Goal: Task Accomplishment & Management: Manage account settings

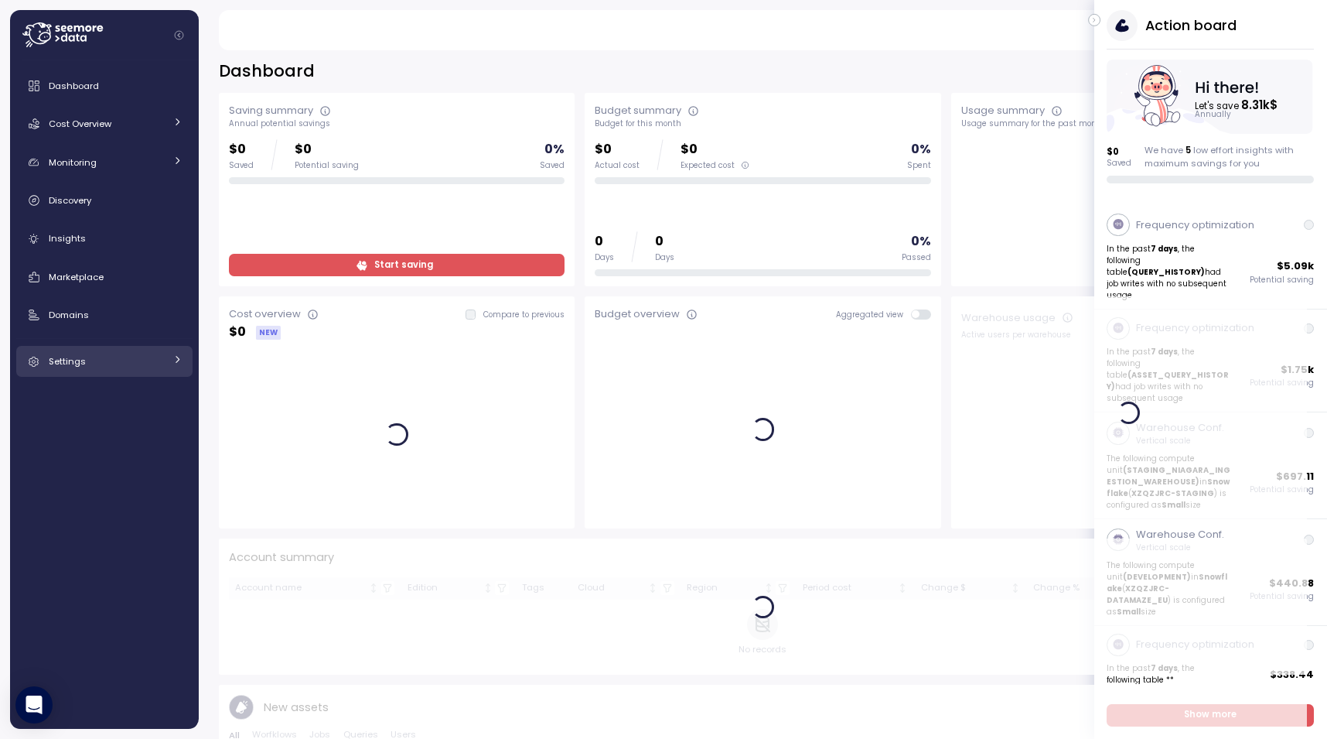
click at [82, 357] on span "Settings" at bounding box center [67, 361] width 37 height 12
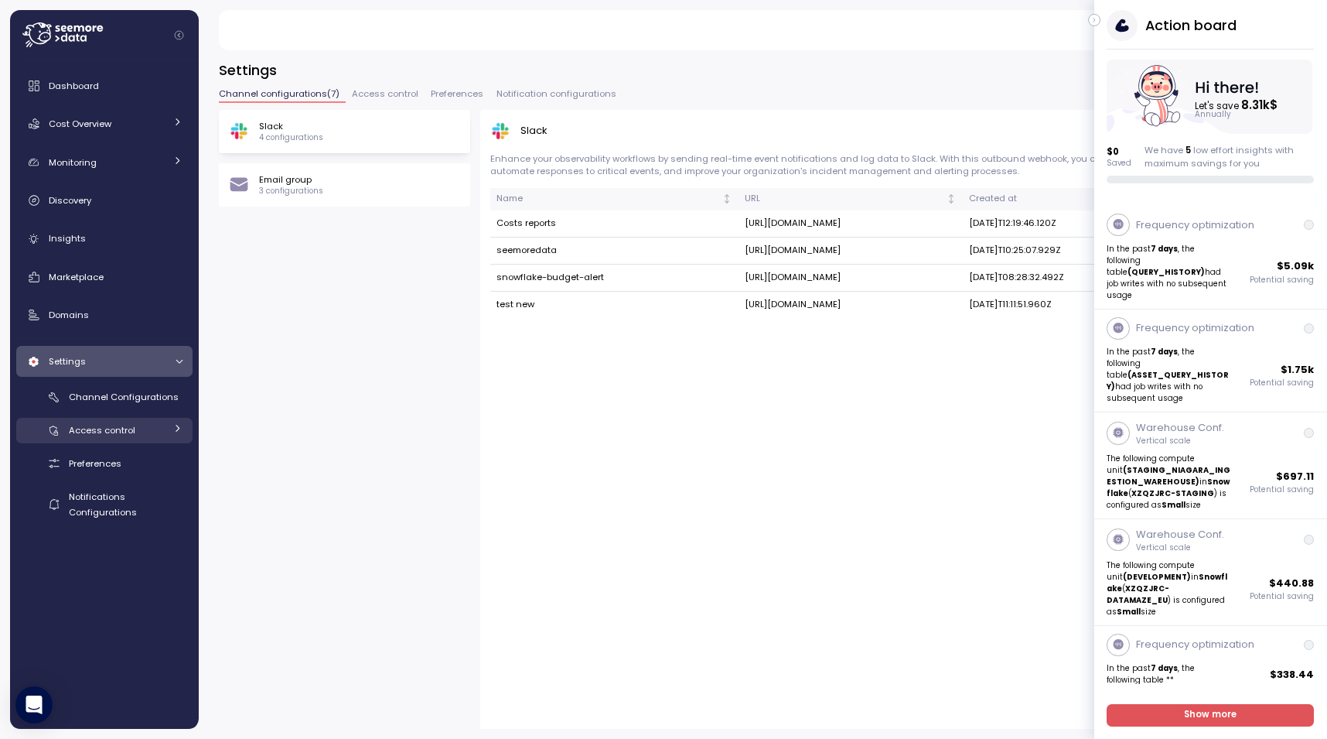
click at [110, 422] on div "Access control" at bounding box center [117, 429] width 96 height 15
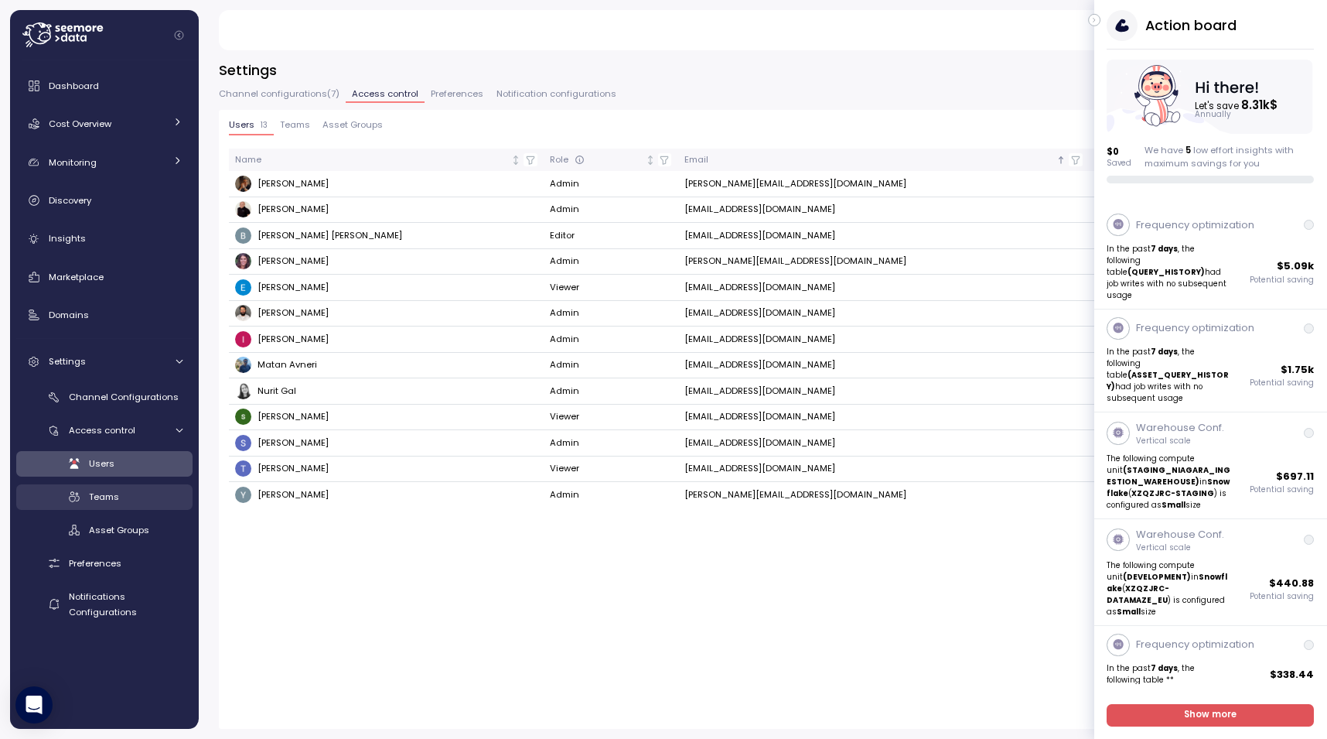
click at [102, 489] on div "Teams" at bounding box center [136, 496] width 94 height 15
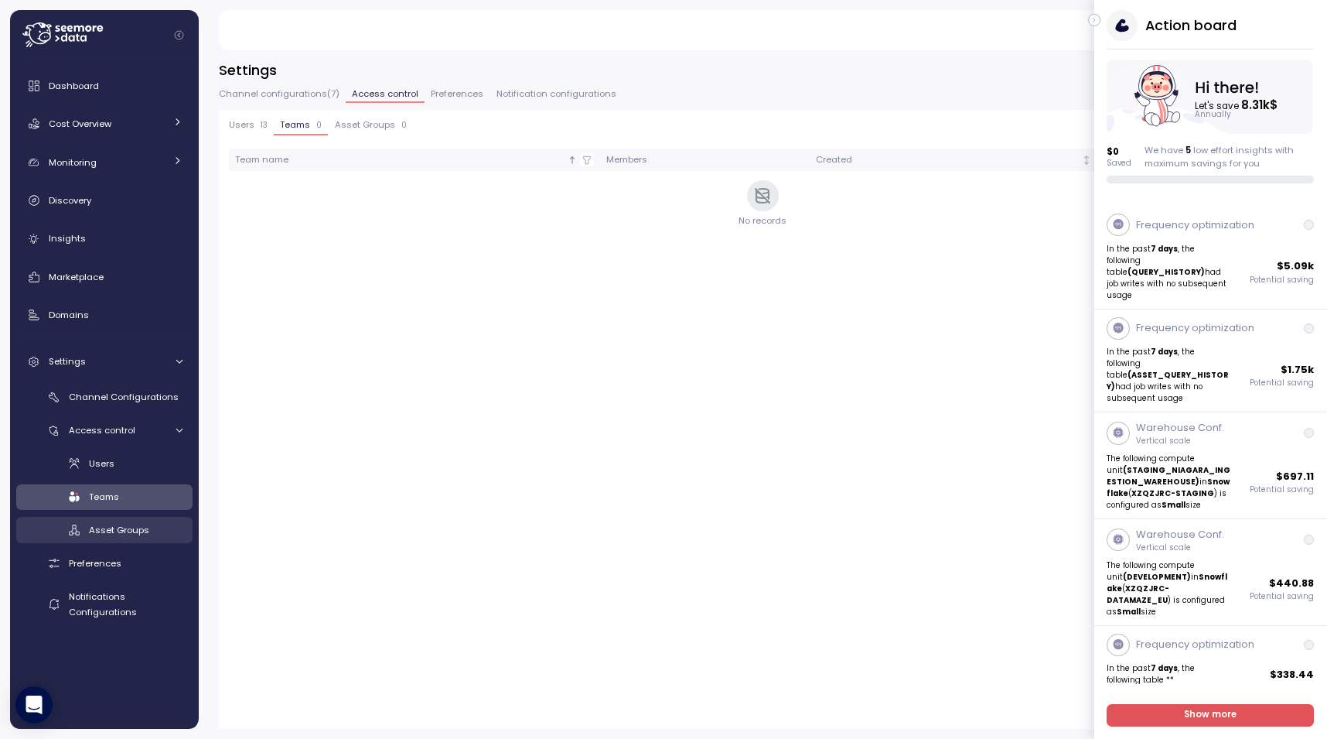
click at [108, 524] on span "Asset Groups" at bounding box center [119, 530] width 60 height 12
click at [111, 489] on div "Teams" at bounding box center [136, 496] width 94 height 15
click at [116, 471] on link "Users" at bounding box center [104, 464] width 176 height 26
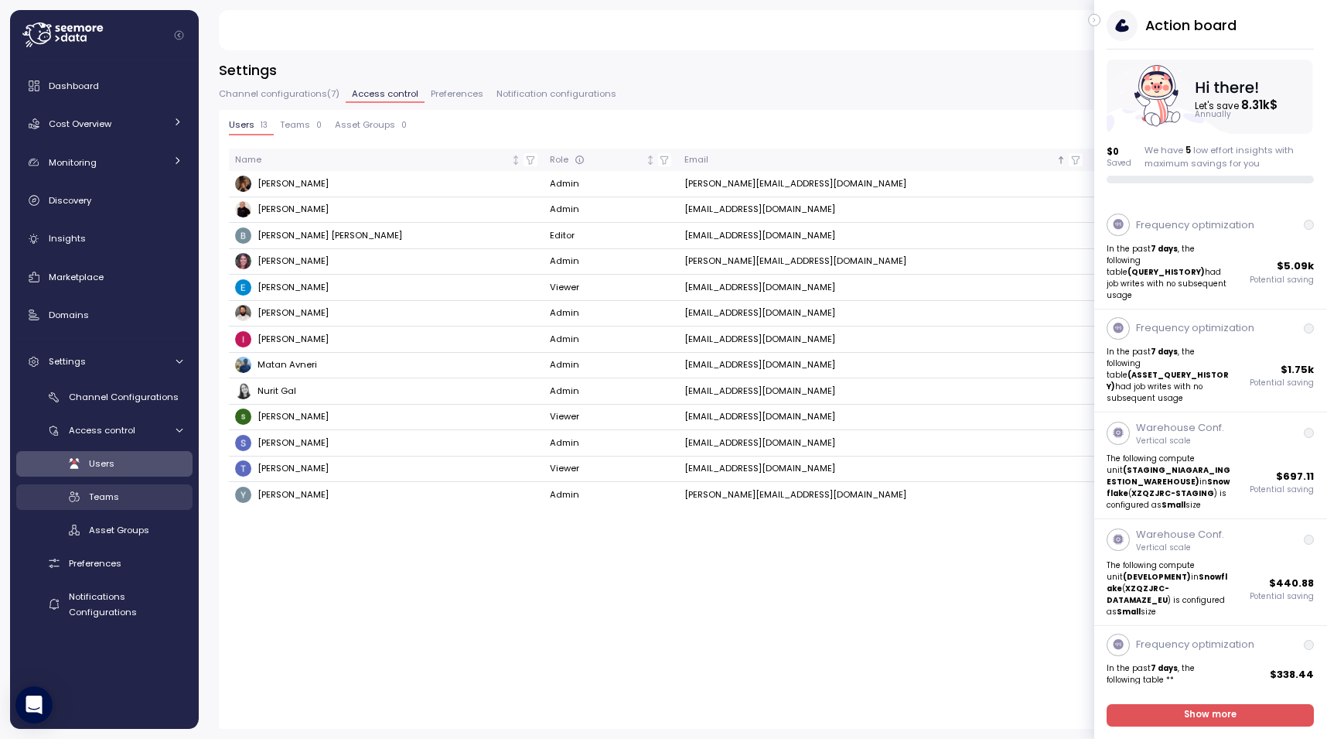
click at [114, 491] on span "Teams" at bounding box center [104, 496] width 30 height 12
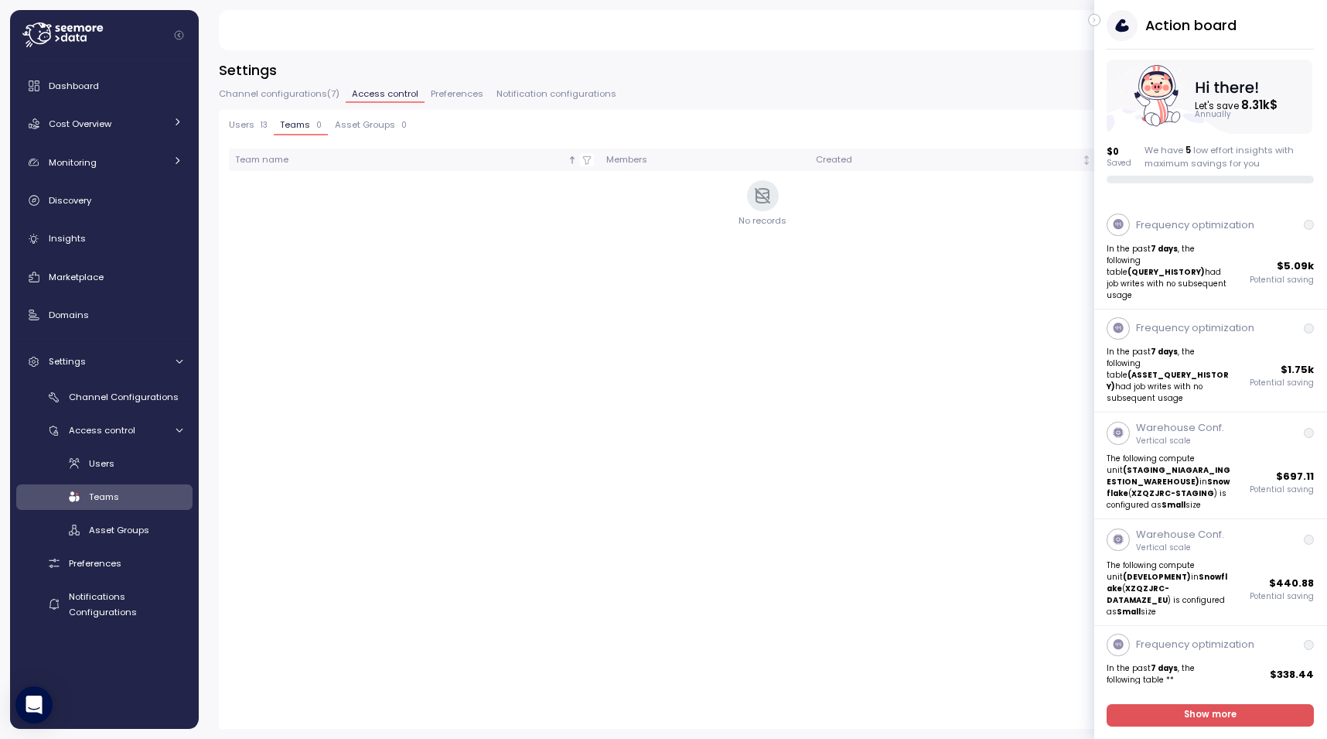
click at [122, 514] on div "Users Teams Asset Groups" at bounding box center [104, 497] width 176 height 92
click at [124, 524] on span "Asset Groups" at bounding box center [119, 530] width 60 height 12
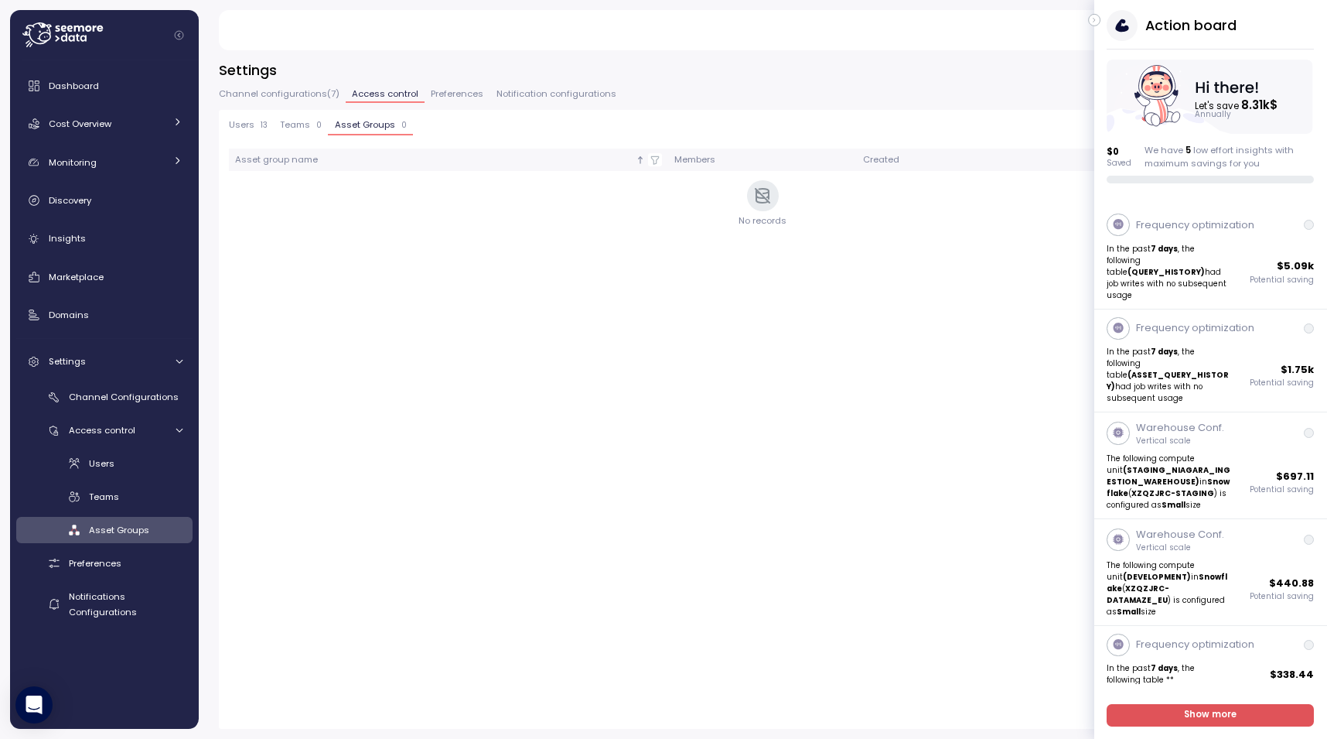
click at [128, 509] on div "Users Teams Asset Groups" at bounding box center [104, 497] width 176 height 92
click at [129, 501] on div "Teams" at bounding box center [136, 496] width 94 height 15
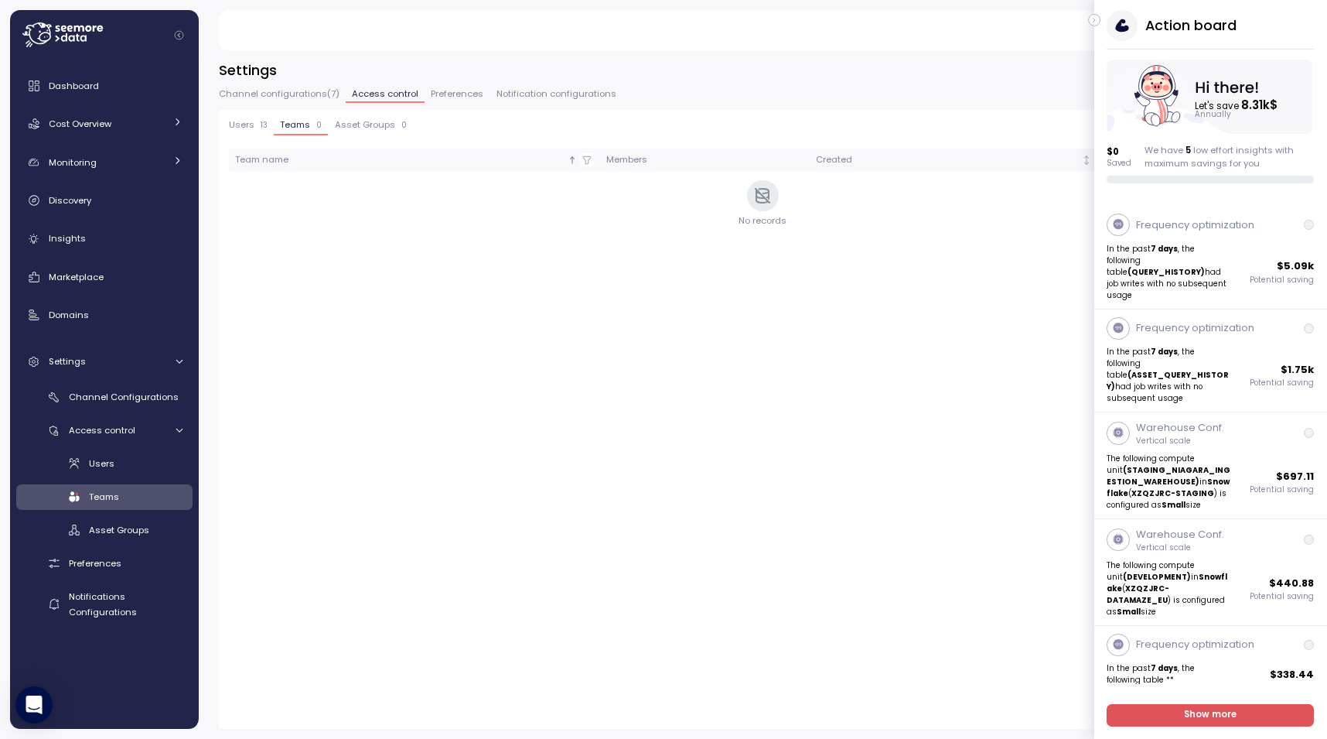
click at [253, 131] on button "Users 13" at bounding box center [251, 127] width 45 height 15
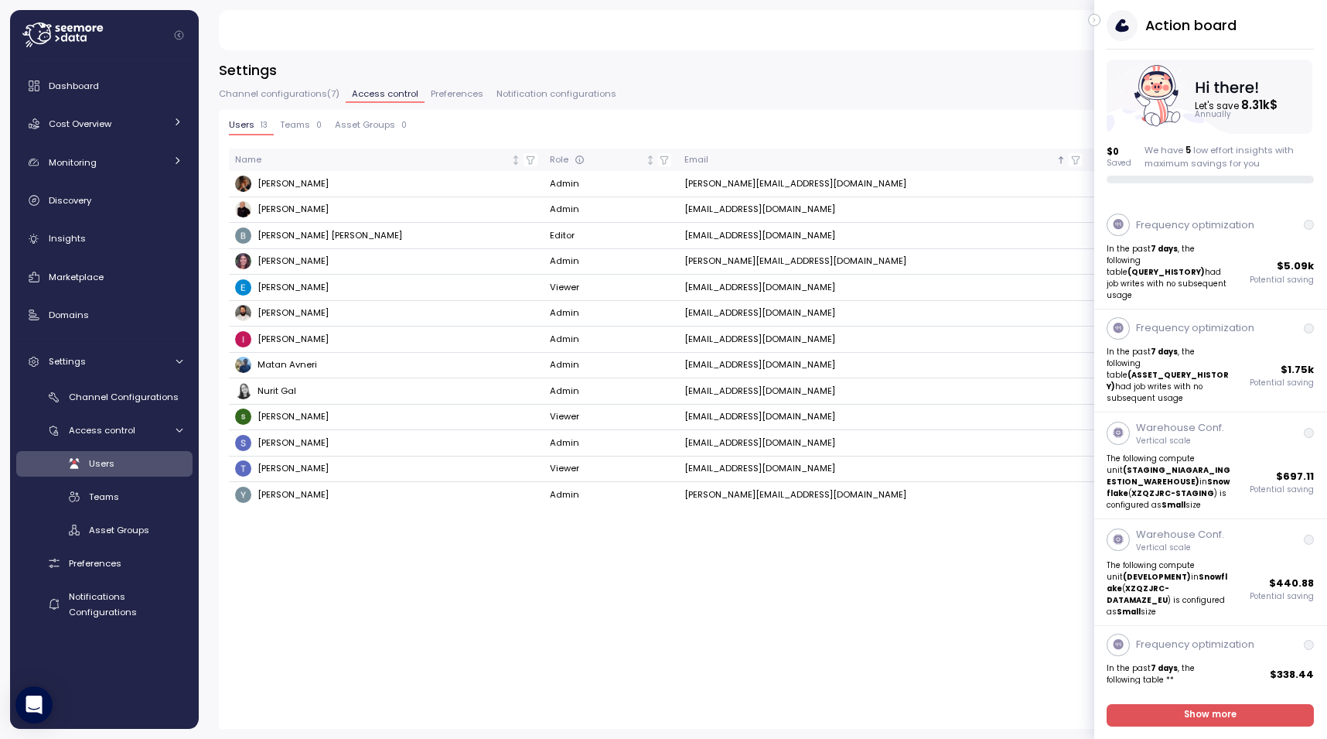
click at [1098, 17] on icon "button" at bounding box center [1094, 20] width 7 height 19
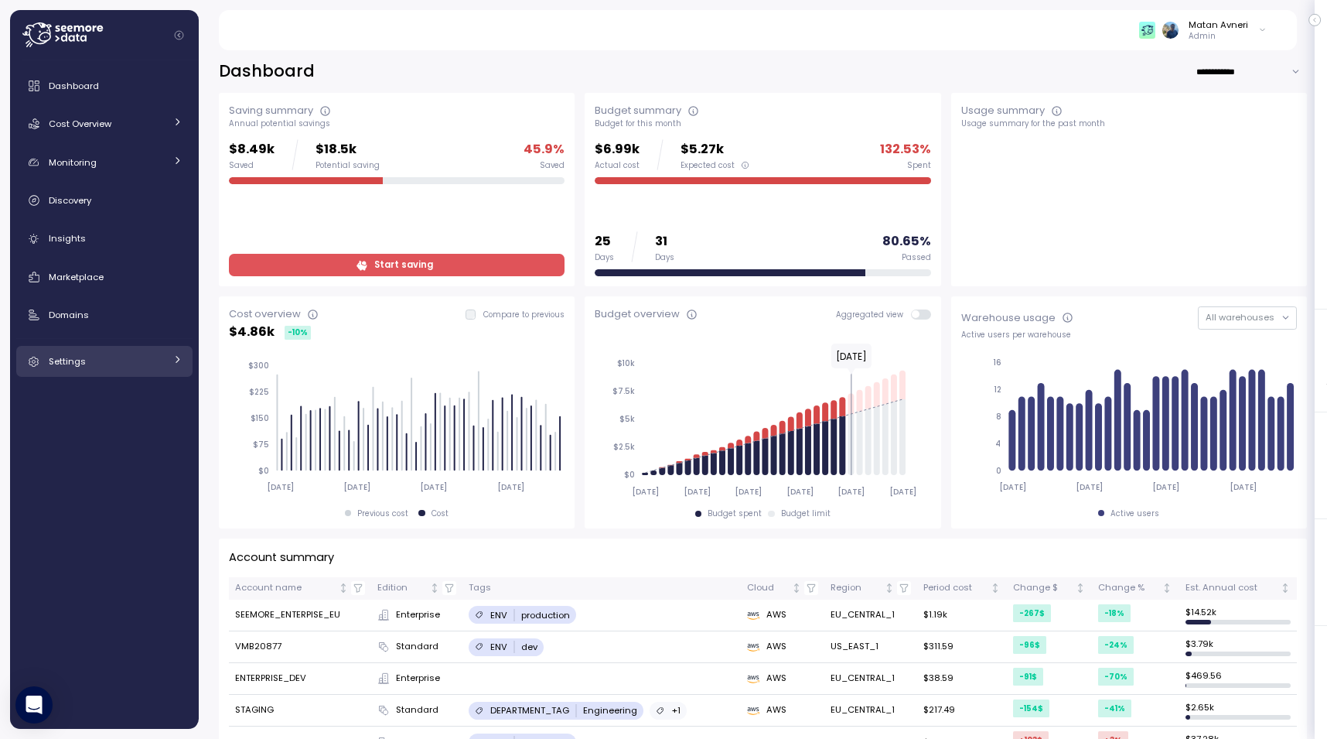
click at [73, 361] on span "Settings" at bounding box center [67, 361] width 37 height 12
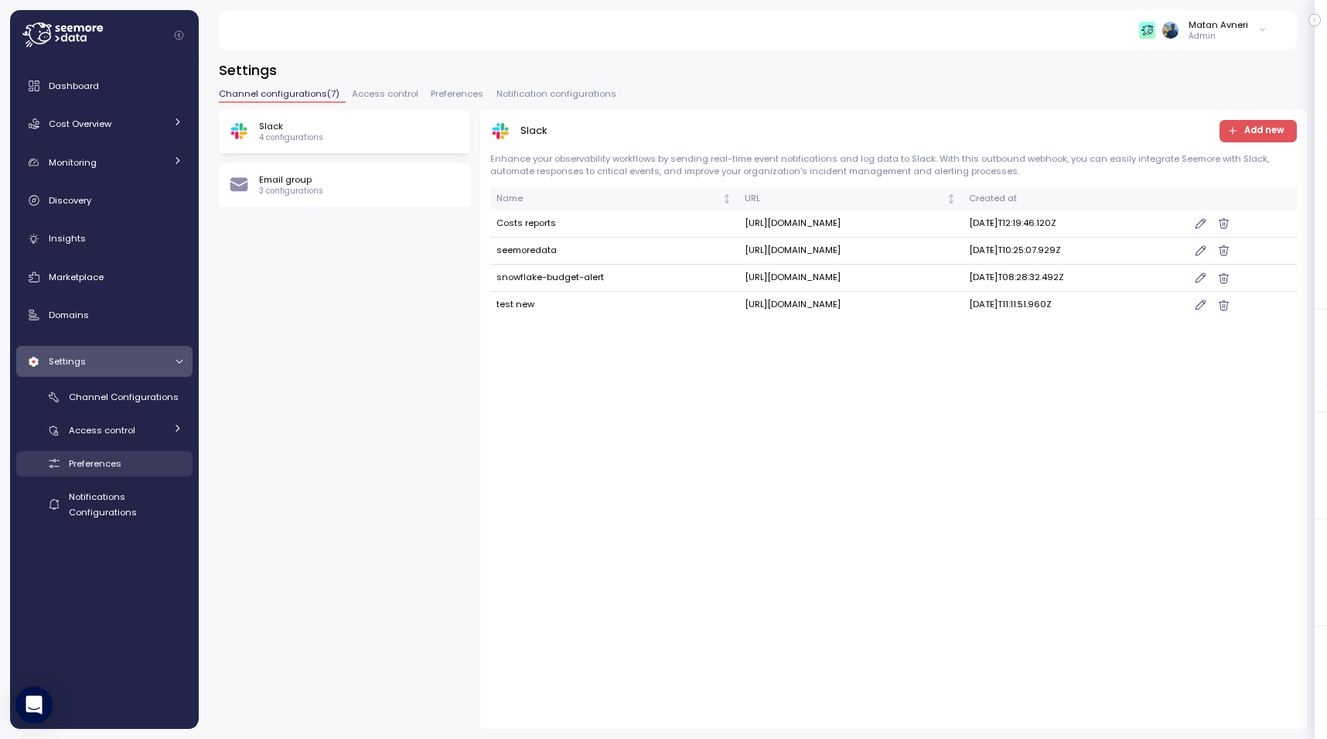
click at [83, 461] on span "Preferences" at bounding box center [95, 463] width 53 height 12
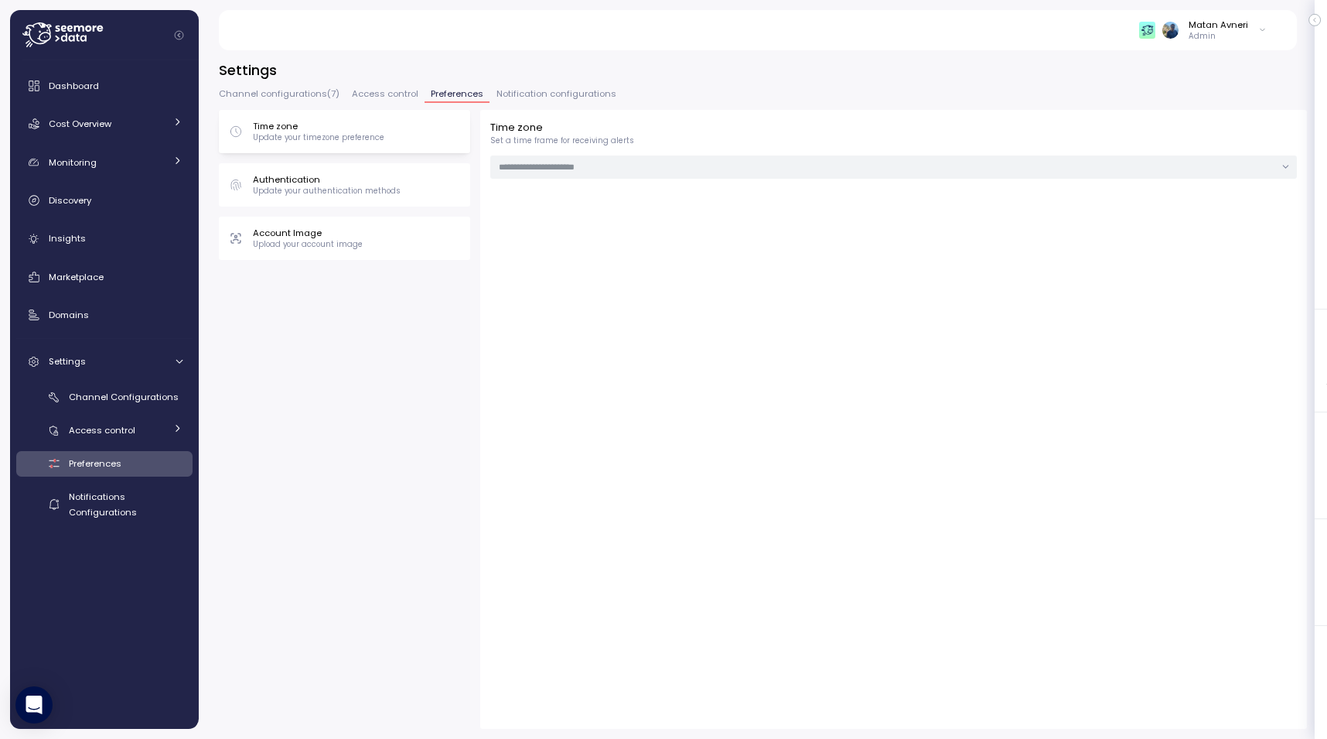
type input "******"
click at [105, 429] on span "Access control" at bounding box center [102, 430] width 67 height 12
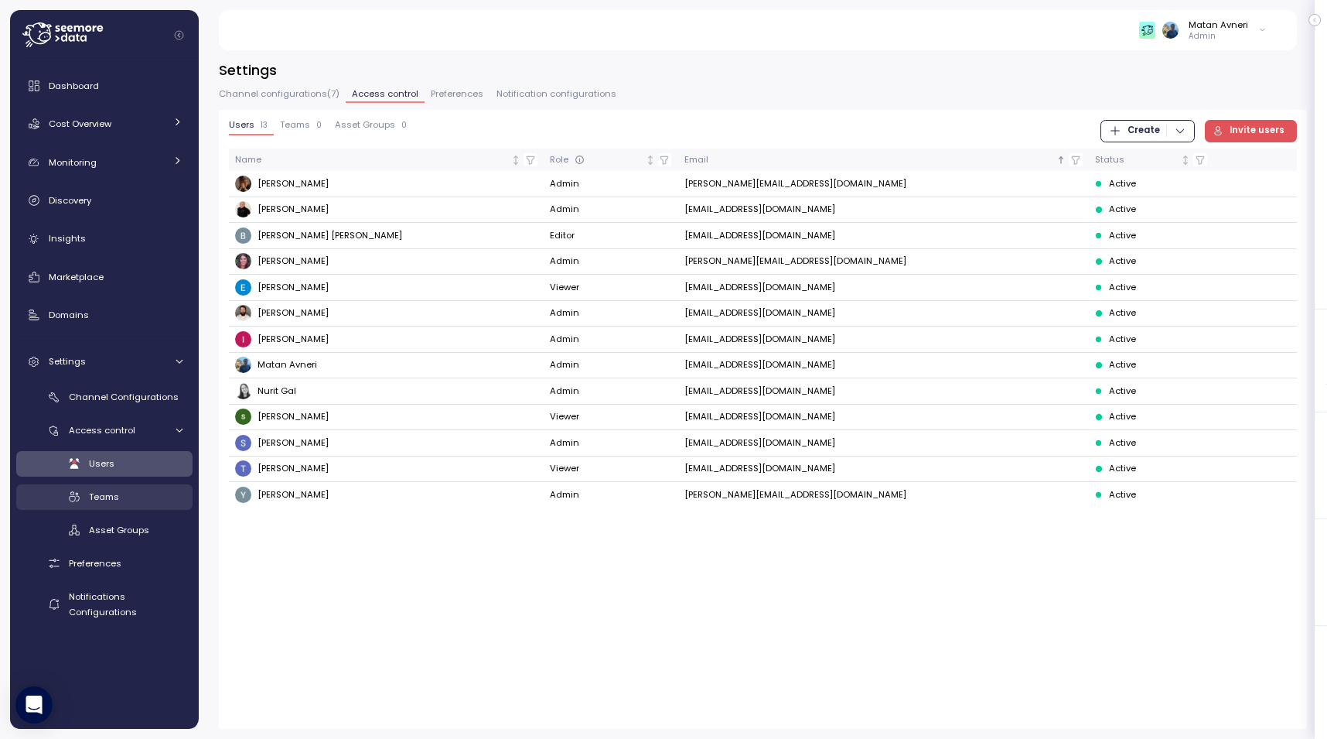
click at [100, 500] on span "Teams" at bounding box center [104, 496] width 30 height 12
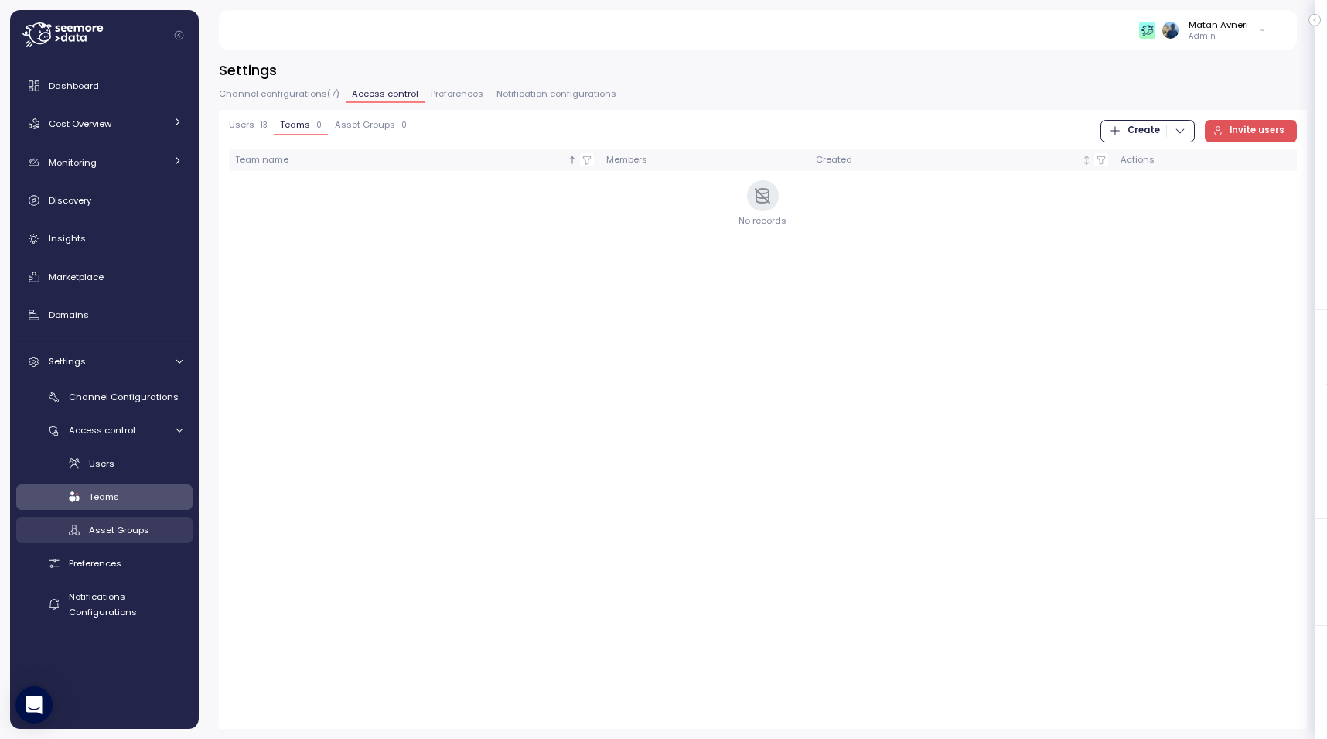
click at [104, 526] on span "Asset Groups" at bounding box center [119, 530] width 60 height 12
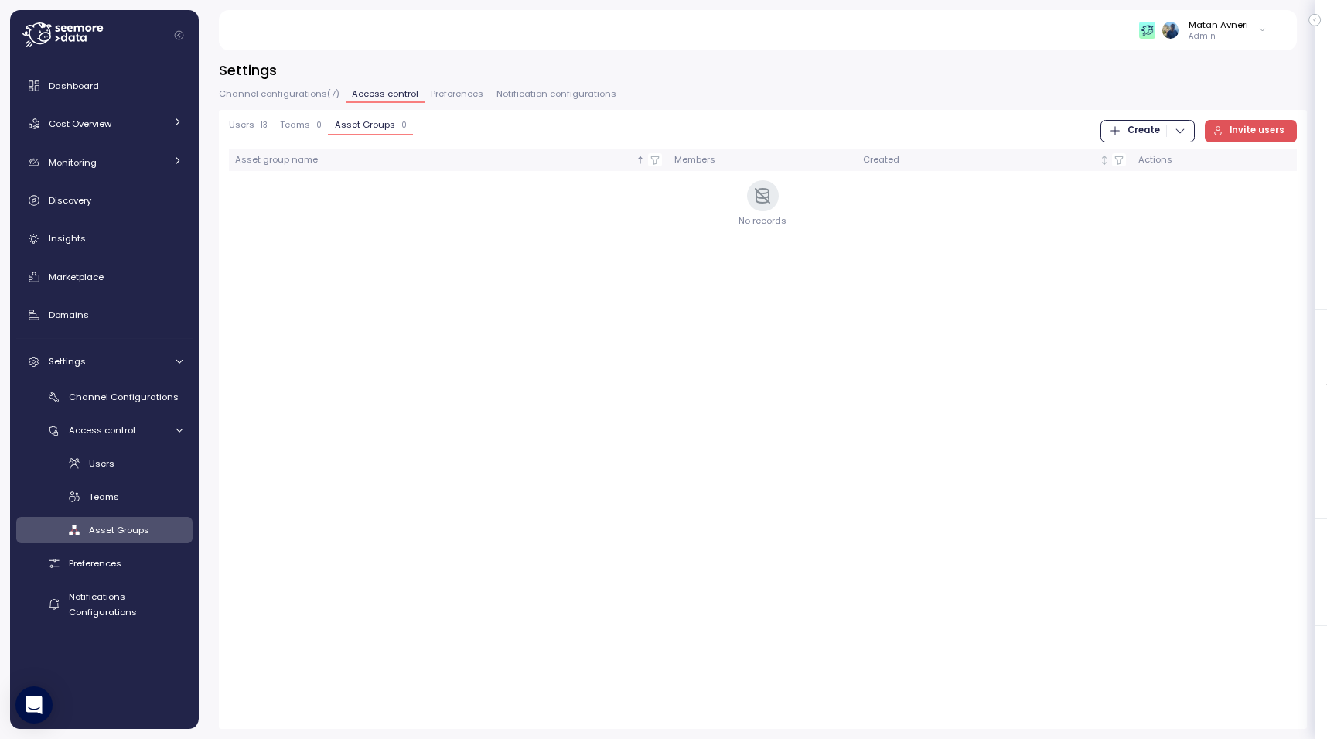
click at [121, 514] on div "Users Teams Asset Groups" at bounding box center [104, 497] width 176 height 92
click at [126, 498] on div "Teams" at bounding box center [136, 496] width 94 height 15
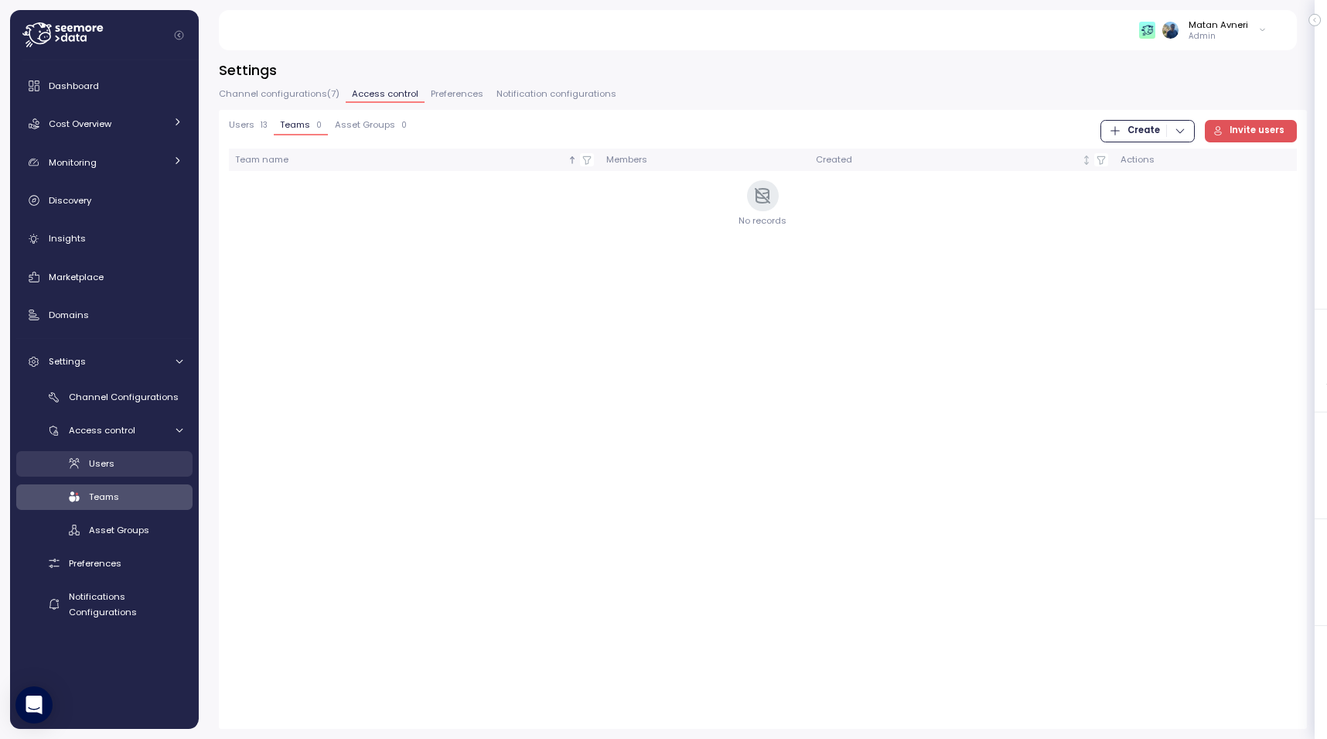
click at [135, 473] on link "Users" at bounding box center [104, 464] width 176 height 26
